Goal: Information Seeking & Learning: Learn about a topic

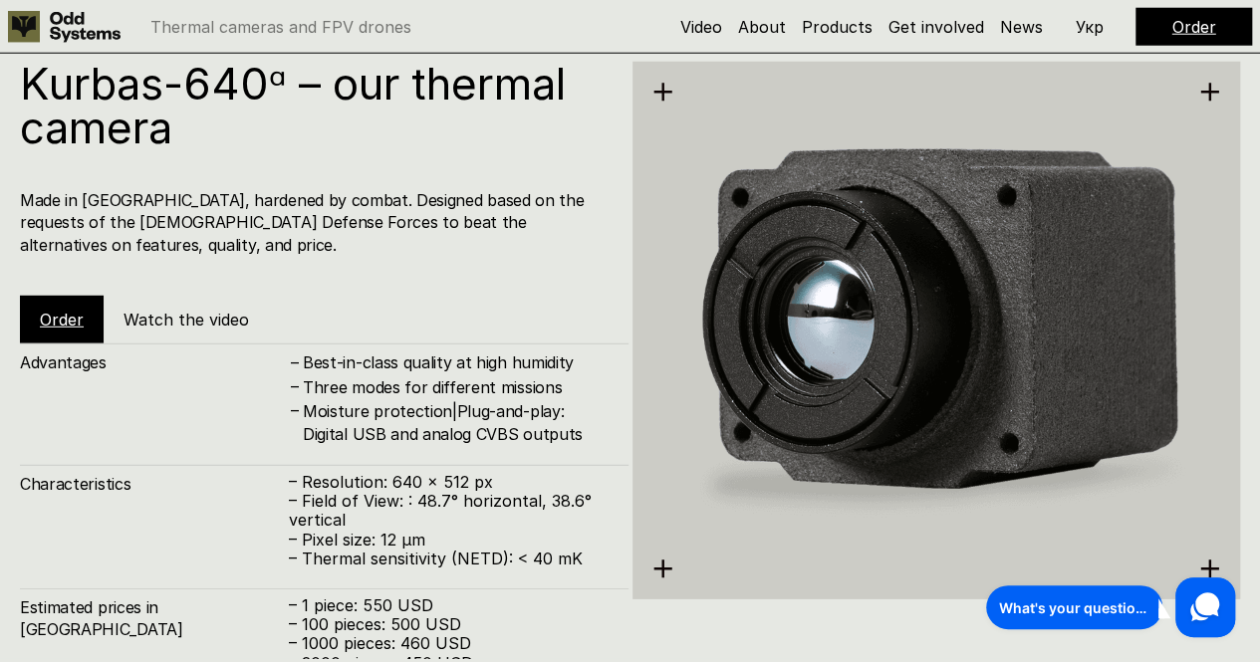
scroll to position [2680, 0]
drag, startPoint x: 307, startPoint y: 415, endPoint x: 330, endPoint y: 413, distance: 23.0
click at [330, 413] on h4 "Moisture protection|Plug-and-play: Digital USB and analog CVBS outputs" at bounding box center [456, 423] width 306 height 45
click at [322, 417] on h4 "Moisture protection|Plug-and-play: Digital USB and analog CVBS outputs" at bounding box center [456, 423] width 306 height 45
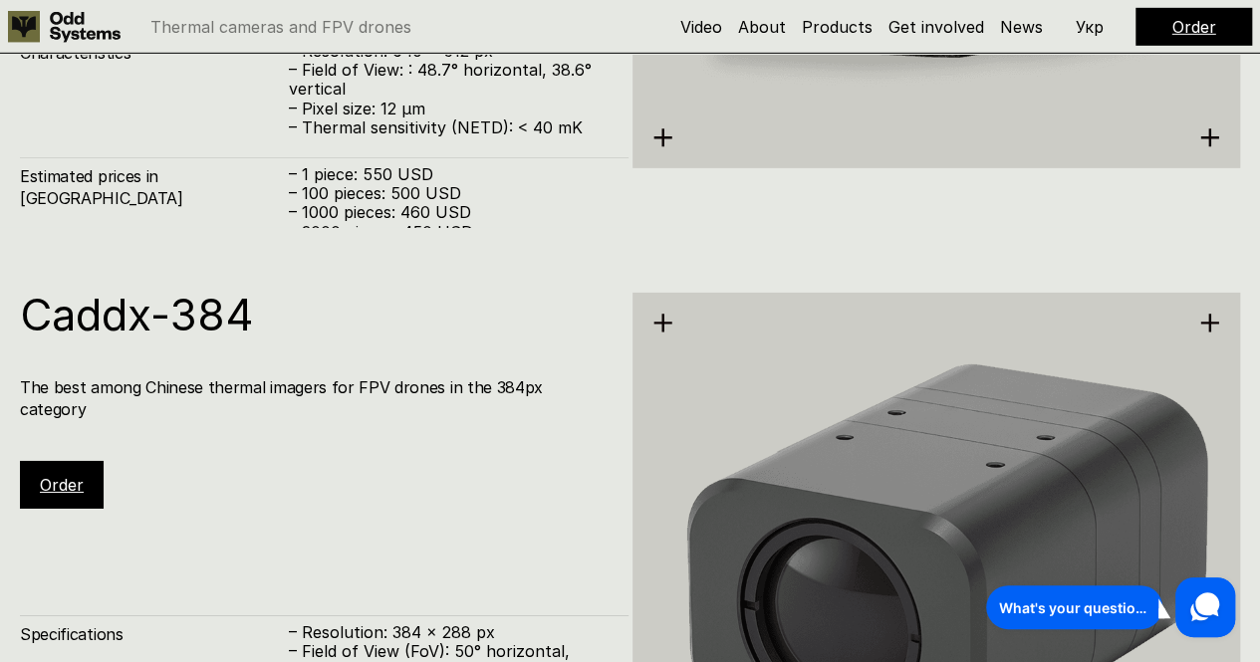
scroll to position [3108, 0]
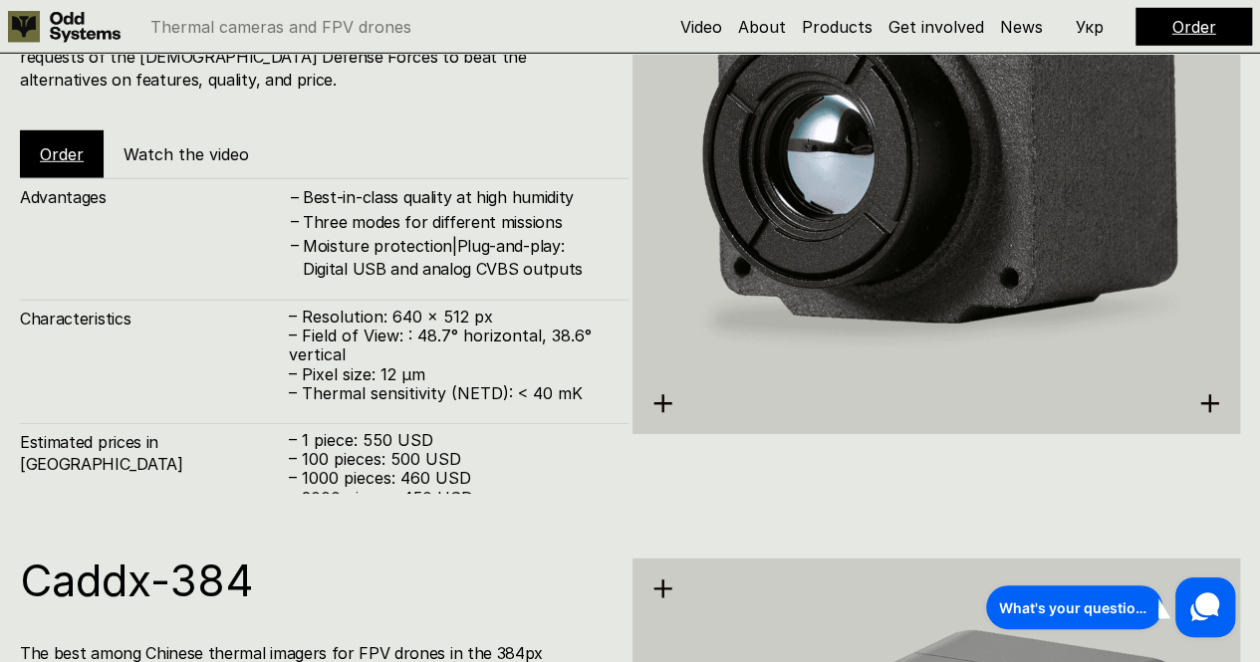
scroll to position [2848, 0]
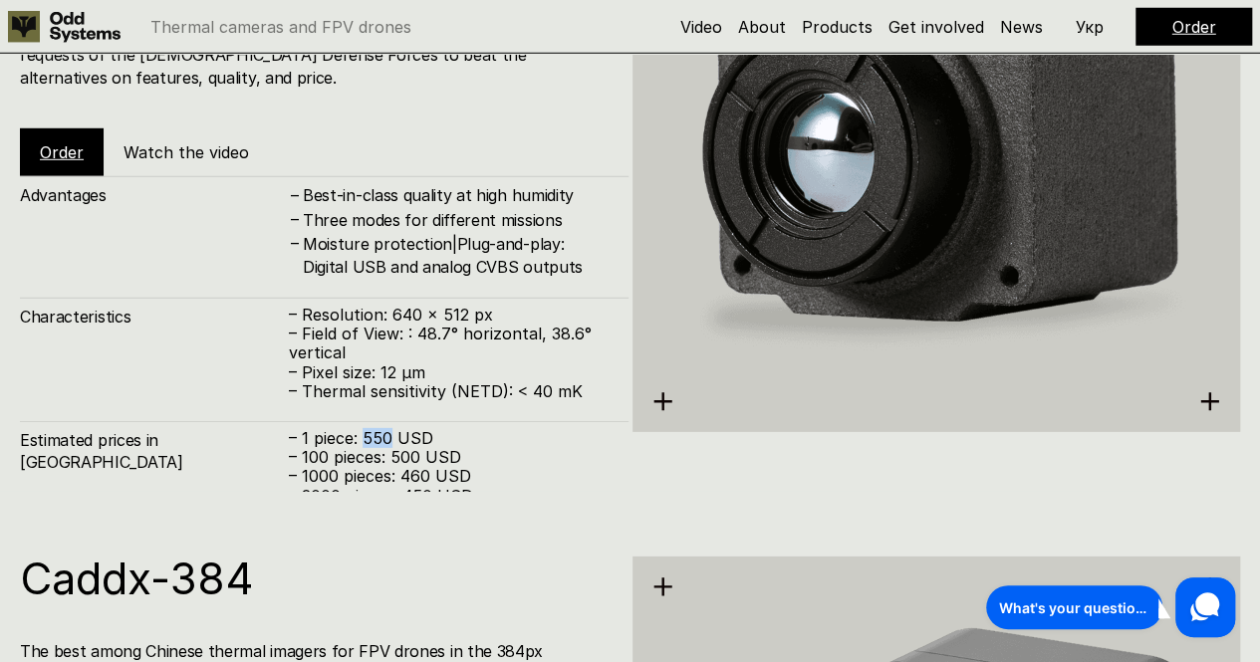
drag, startPoint x: 365, startPoint y: 413, endPoint x: 389, endPoint y: 412, distance: 23.9
click at [389, 429] on p "– 1 piece: 550 USD" at bounding box center [449, 438] width 320 height 19
click at [400, 448] on p "– 100 pieces: 500 USD" at bounding box center [449, 457] width 320 height 19
drag, startPoint x: 408, startPoint y: 489, endPoint x: 433, endPoint y: 489, distance: 24.9
click at [433, 506] on p "– 5000 pieces: 440 USD" at bounding box center [449, 515] width 320 height 19
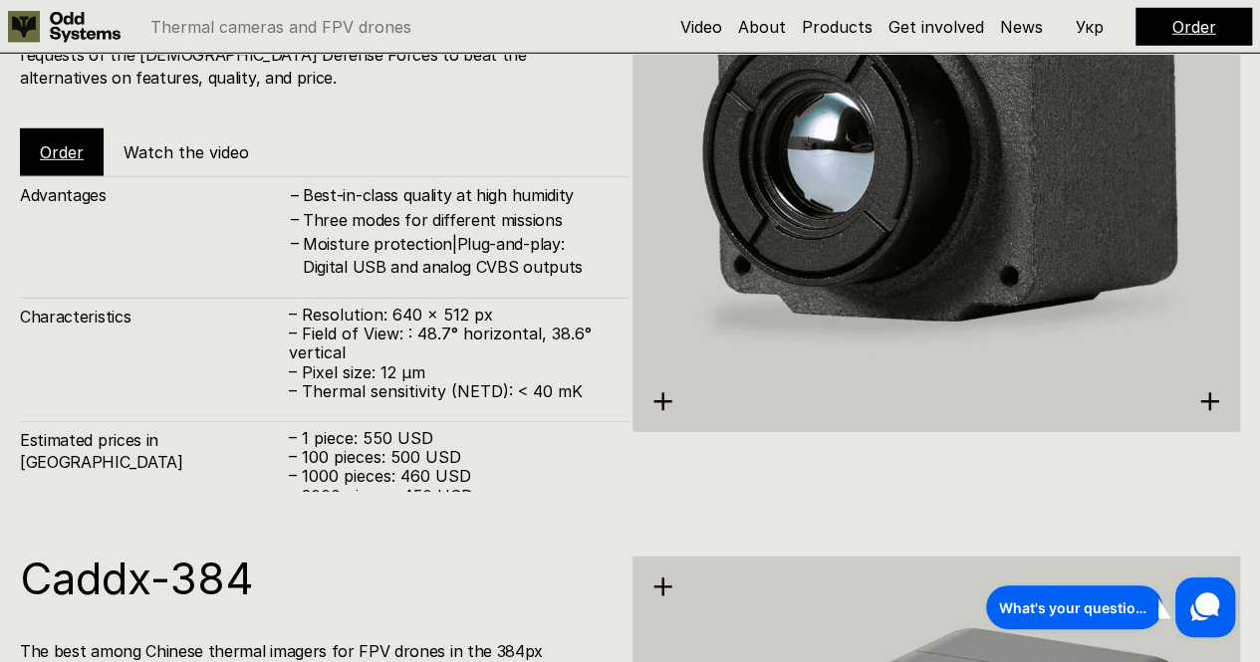
click at [433, 506] on p "– 5000 pieces: 440 USD" at bounding box center [449, 515] width 320 height 19
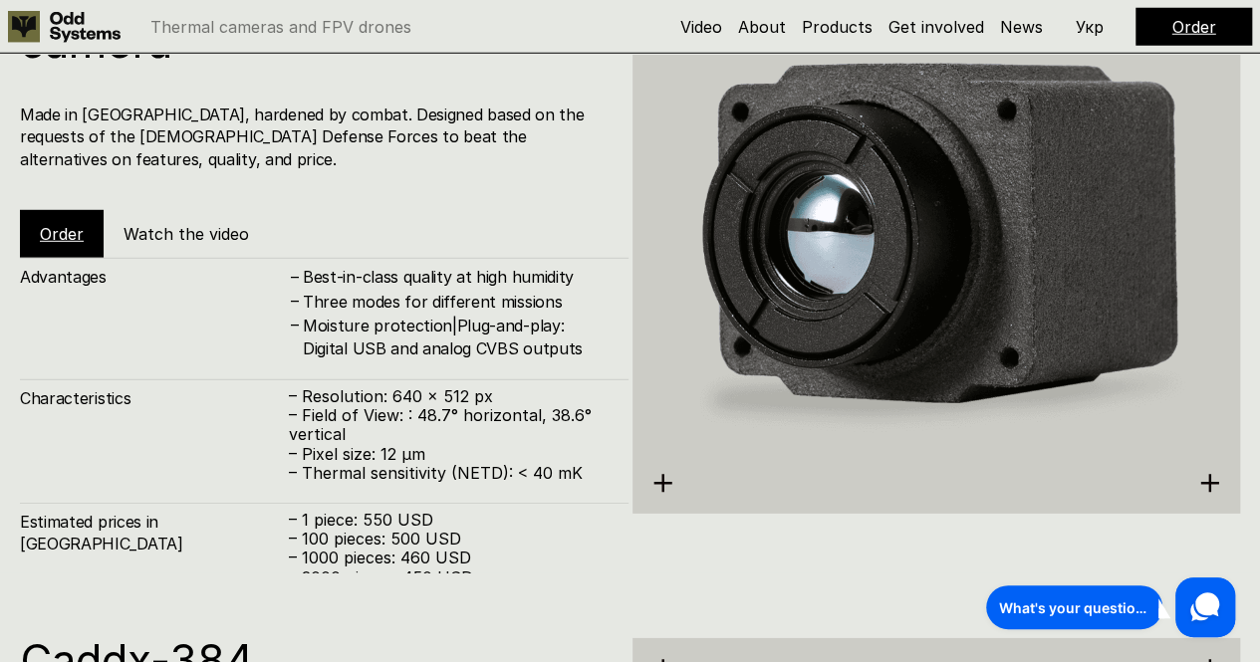
scroll to position [2770, 0]
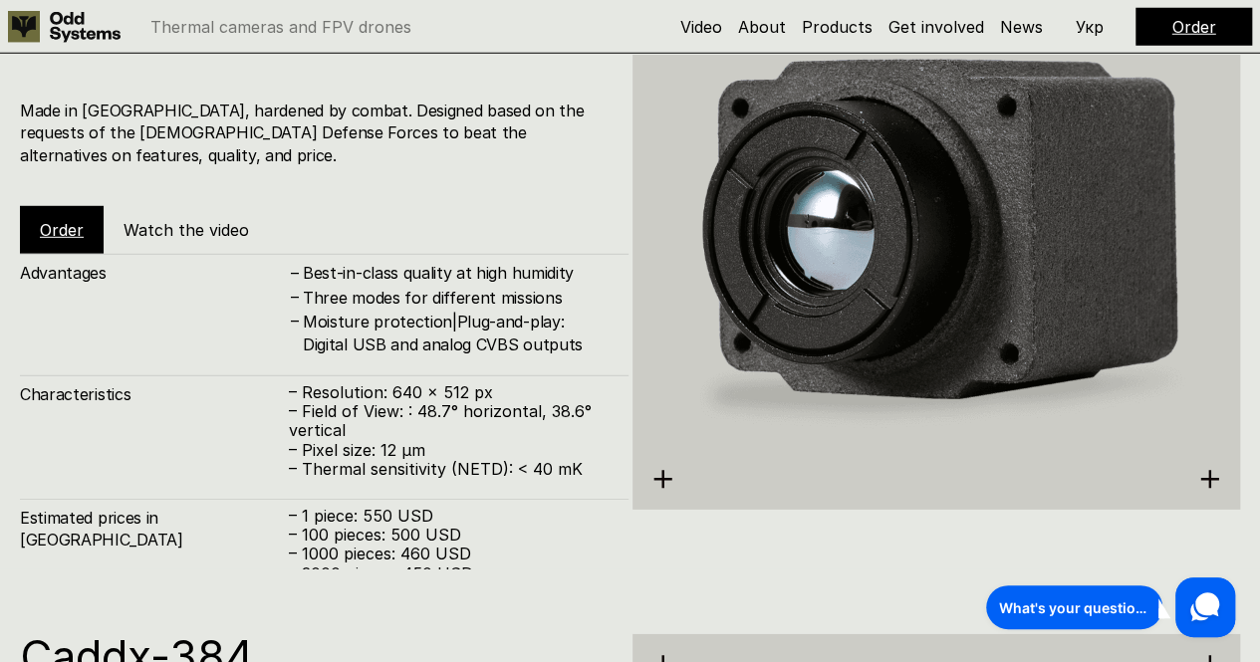
click at [460, 262] on h4 "Best-in-class quality at high humidity" at bounding box center [456, 273] width 306 height 22
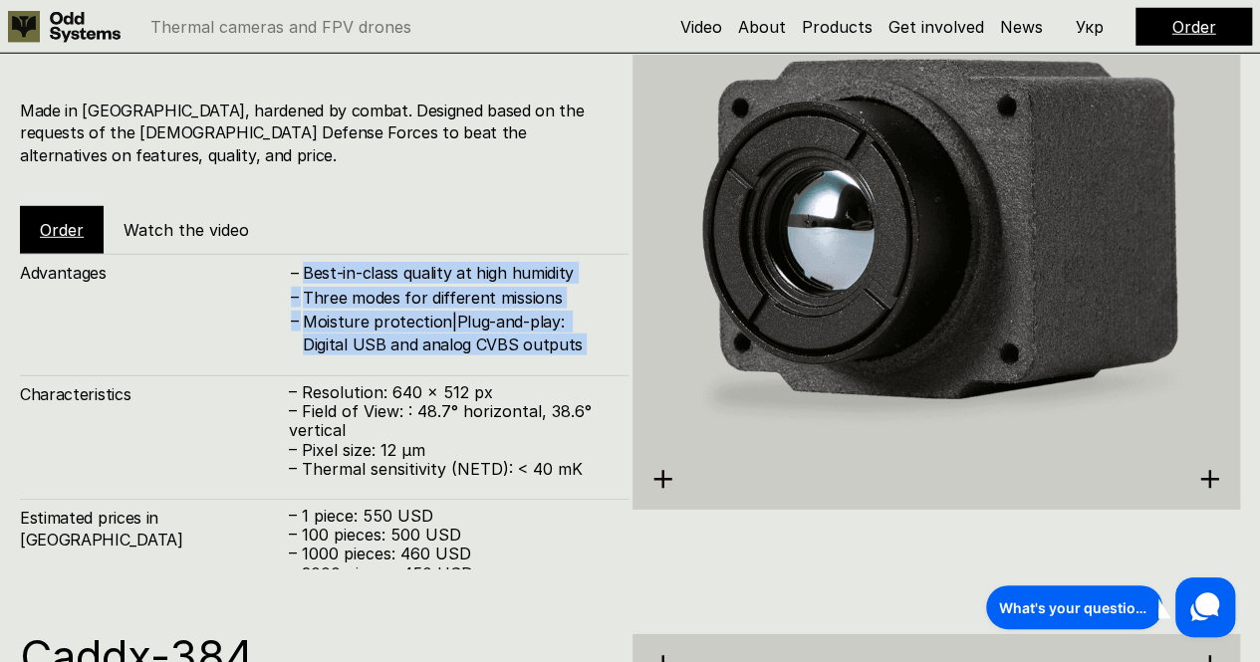
drag, startPoint x: 460, startPoint y: 256, endPoint x: 468, endPoint y: 327, distance: 71.2
click at [468, 327] on div "– Best-in-class quality at high humidity – Three modes for different missions –…" at bounding box center [449, 309] width 320 height 94
click at [468, 327] on h4 "Moisture protection|Plug-and-play: Digital USB and analog CVBS outputs" at bounding box center [456, 333] width 306 height 45
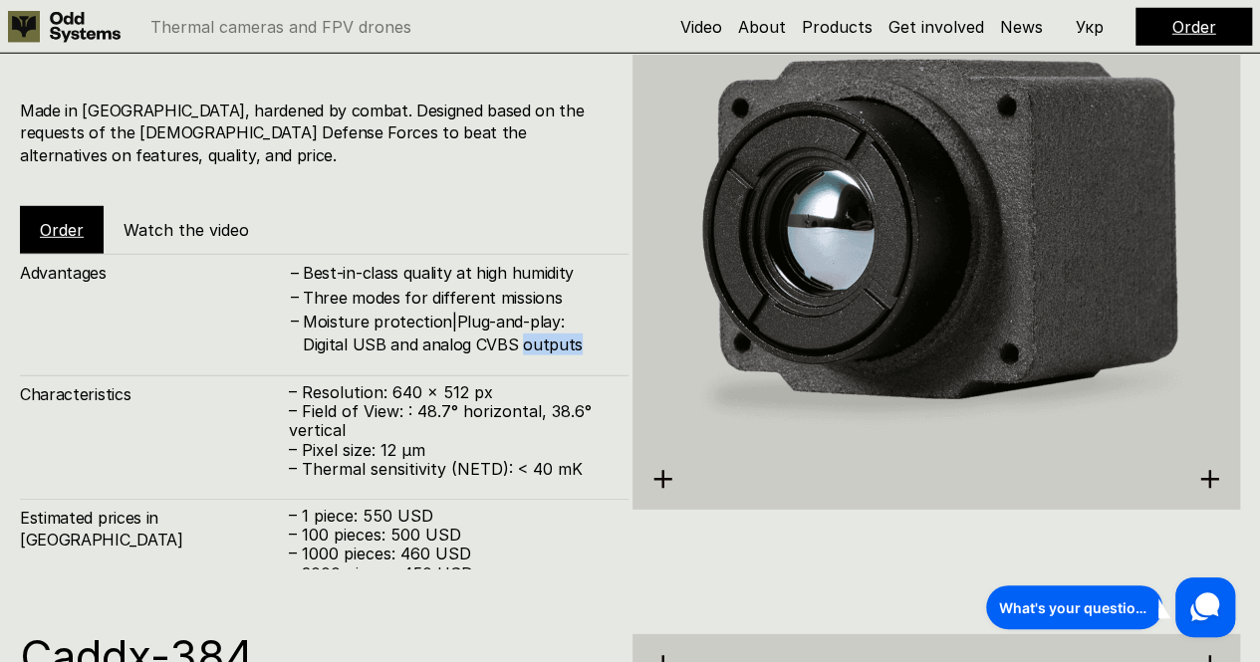
click at [468, 327] on h4 "Moisture protection|Plug-and-play: Digital USB and analog CVBS outputs" at bounding box center [456, 333] width 306 height 45
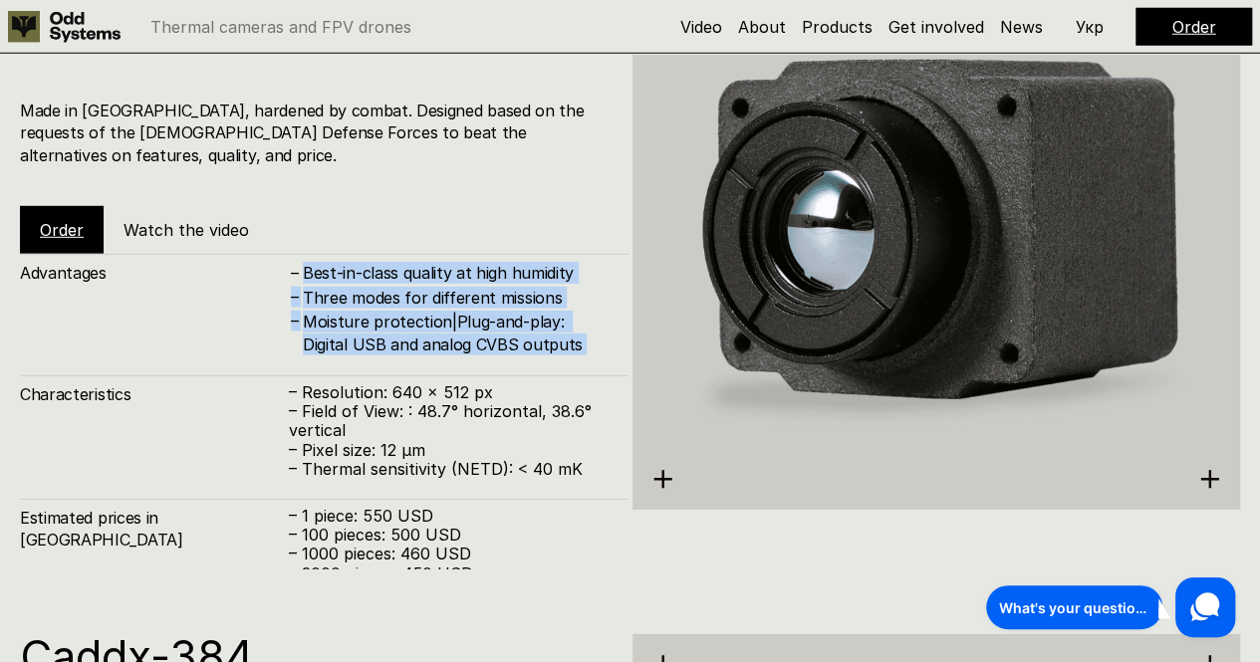
drag, startPoint x: 468, startPoint y: 327, endPoint x: 418, endPoint y: 240, distance: 100.0
click at [418, 254] on div "Advantages – Best-in-class quality at high humidity – Three modes for different…" at bounding box center [324, 305] width 609 height 102
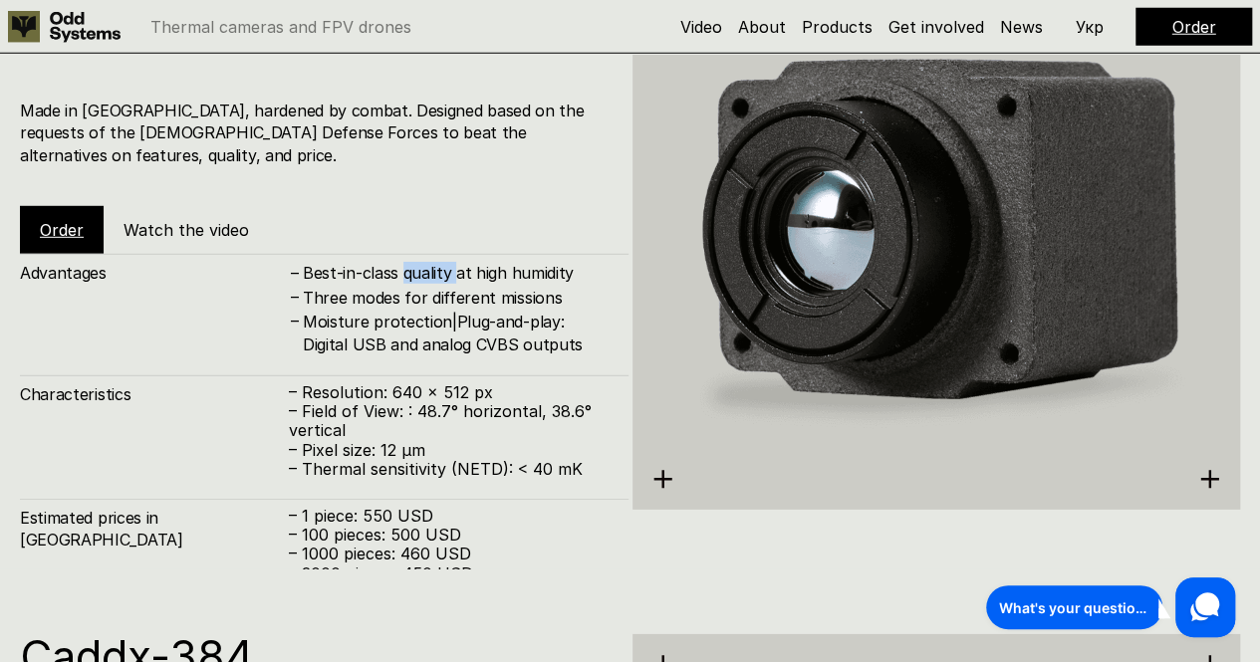
click at [418, 254] on div "Advantages – Best-in-class quality at high humidity – Three modes for different…" at bounding box center [324, 305] width 609 height 102
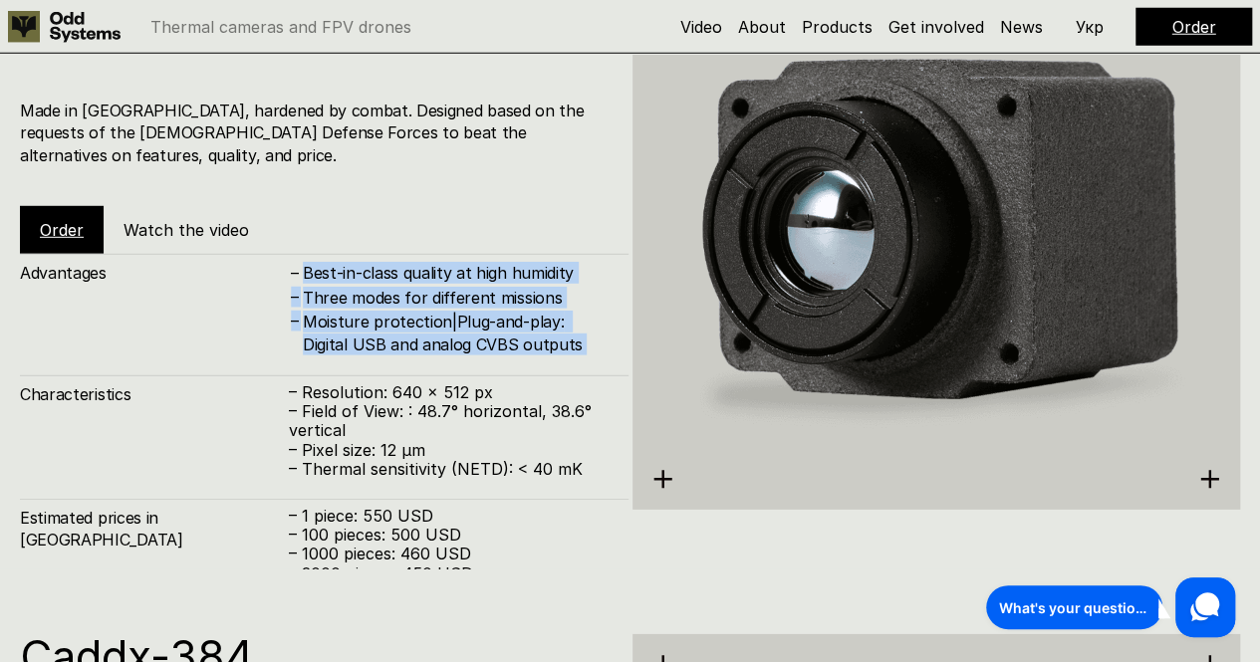
drag, startPoint x: 418, startPoint y: 240, endPoint x: 439, endPoint y: 320, distance: 82.4
click at [439, 320] on div "Advantages – Best-in-class quality at high humidity – Three modes for different…" at bounding box center [324, 305] width 609 height 102
click at [439, 320] on h4 "Moisture protection|Plug-and-play: Digital USB and analog CVBS outputs" at bounding box center [456, 333] width 306 height 45
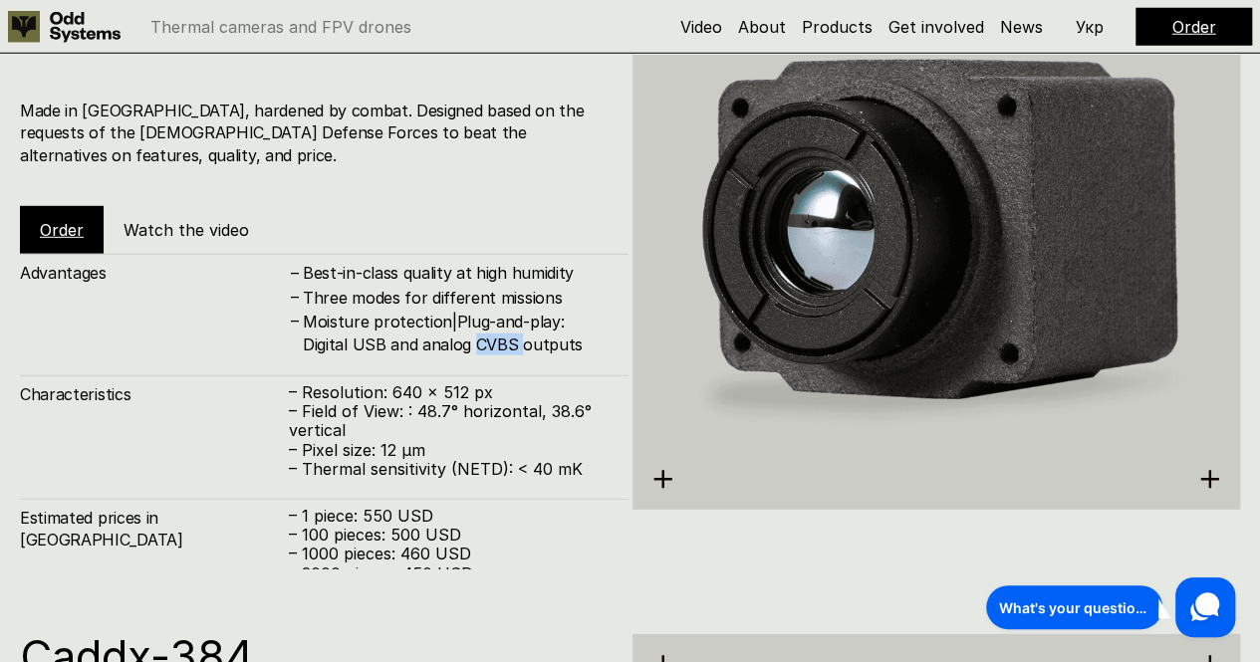
click at [439, 320] on h4 "Moisture protection|Plug-and-play: Digital USB and analog CVBS outputs" at bounding box center [456, 333] width 306 height 45
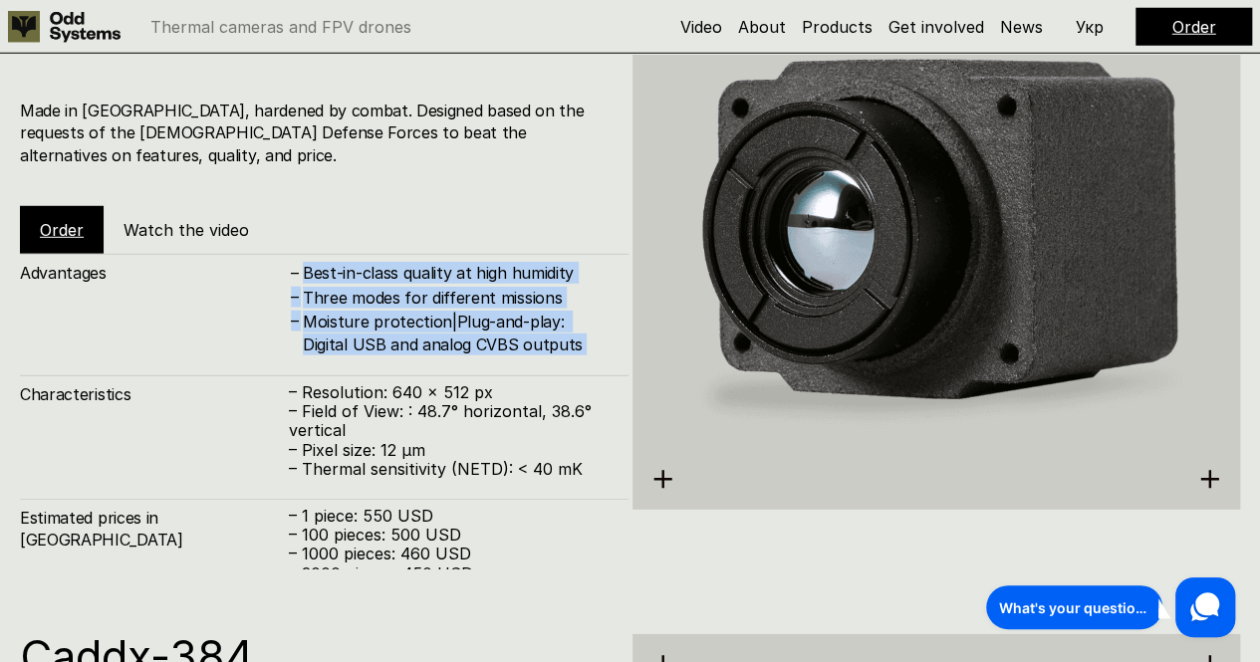
drag, startPoint x: 439, startPoint y: 320, endPoint x: 408, endPoint y: 236, distance: 89.2
click at [408, 254] on div "Advantages – Best-in-class quality at high humidity – Three modes for different…" at bounding box center [324, 305] width 609 height 102
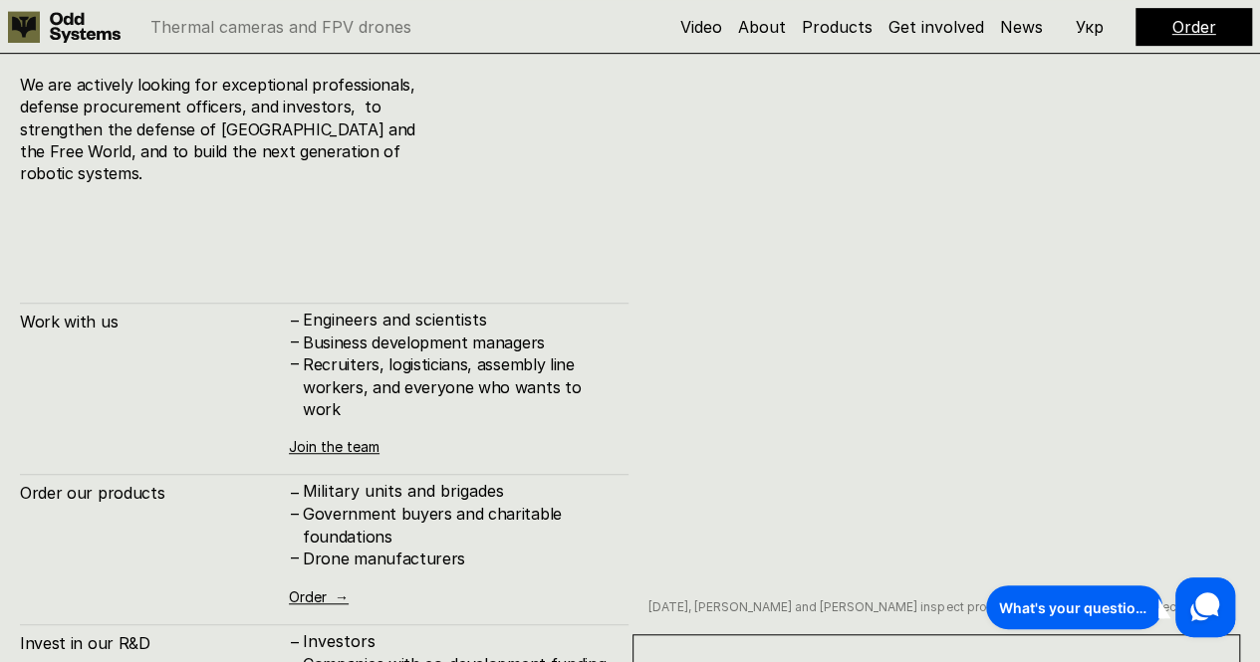
scroll to position [7888, 0]
